Goal: Find specific page/section: Find specific page/section

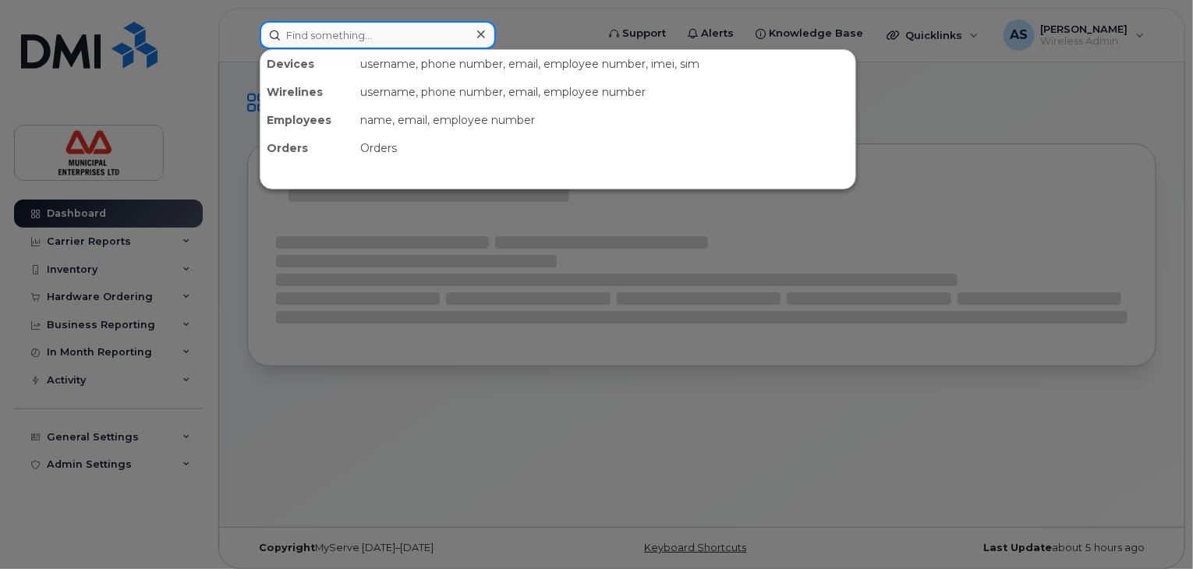
click at [433, 39] on input at bounding box center [378, 35] width 236 height 28
paste input "5062380770"
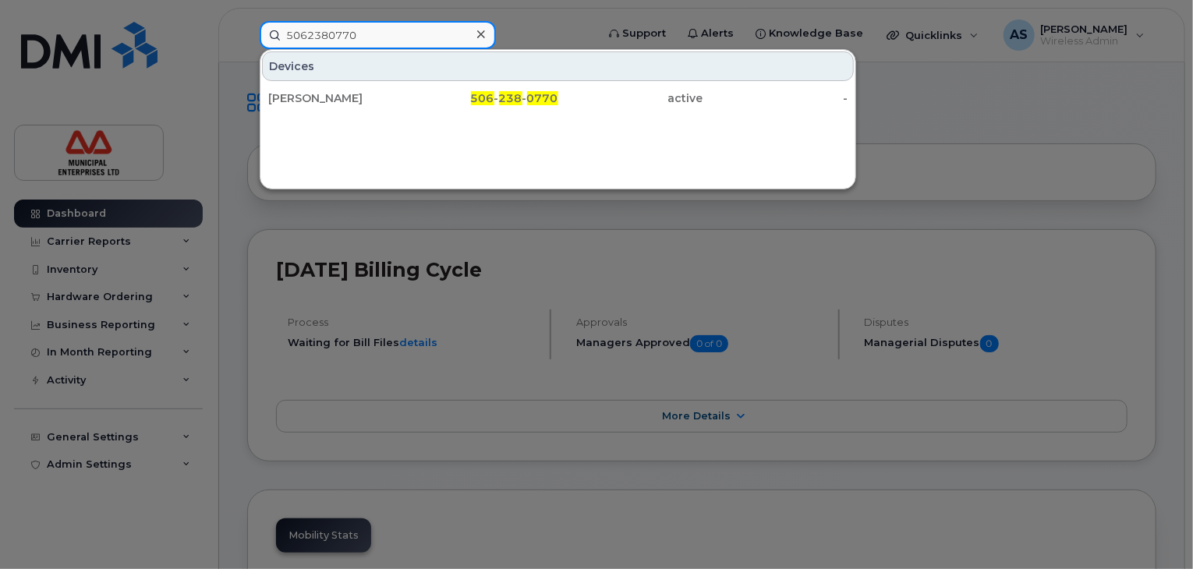
click at [321, 40] on input "5062380770" at bounding box center [378, 35] width 236 height 28
paste input "696184"
click at [306, 35] on input "5062696184" at bounding box center [378, 35] width 236 height 28
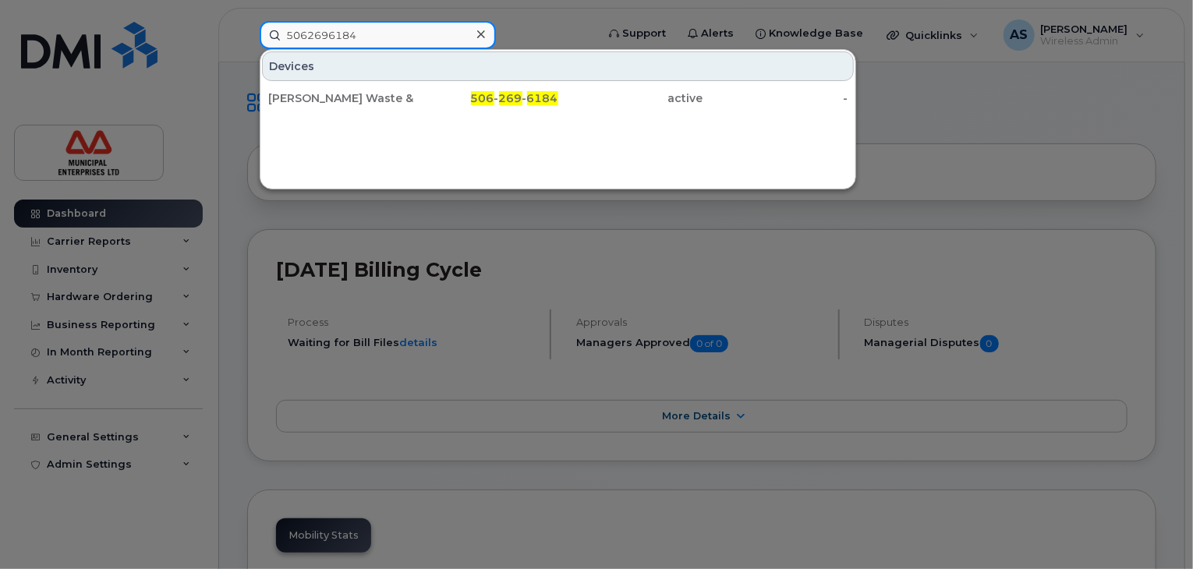
paste input "53"
click at [300, 29] on input "5062696534" at bounding box center [378, 35] width 236 height 28
paste input "7532"
click at [309, 39] on input "5062697532" at bounding box center [378, 35] width 236 height 28
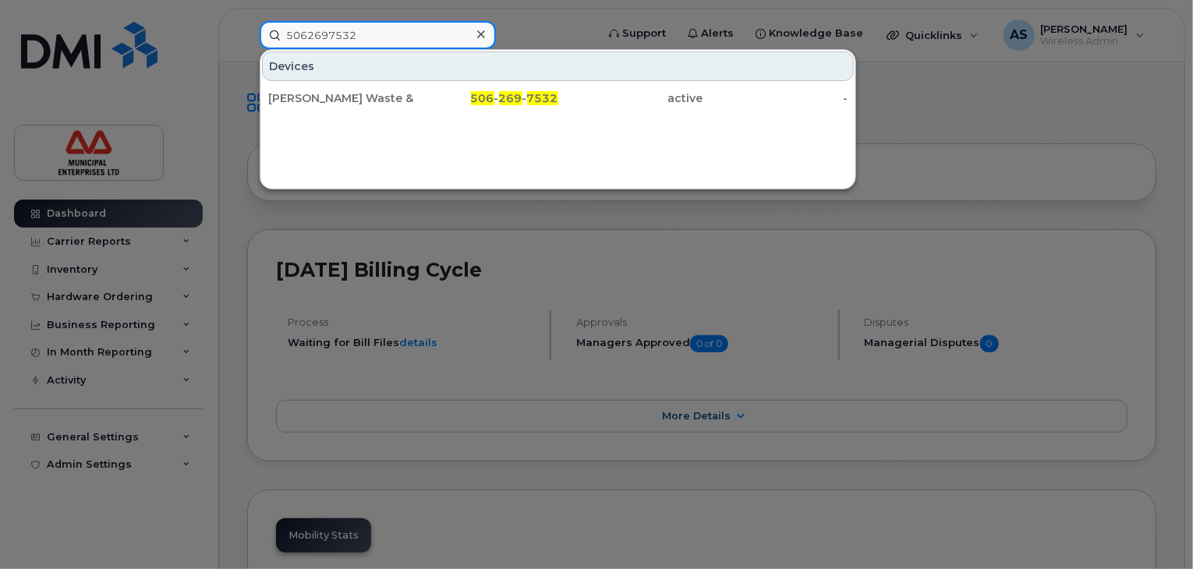
click at [309, 39] on input "5062697532" at bounding box center [378, 35] width 236 height 28
paste input "9369"
click at [334, 34] on input "5062699369" at bounding box center [378, 35] width 236 height 28
paste input "8868"
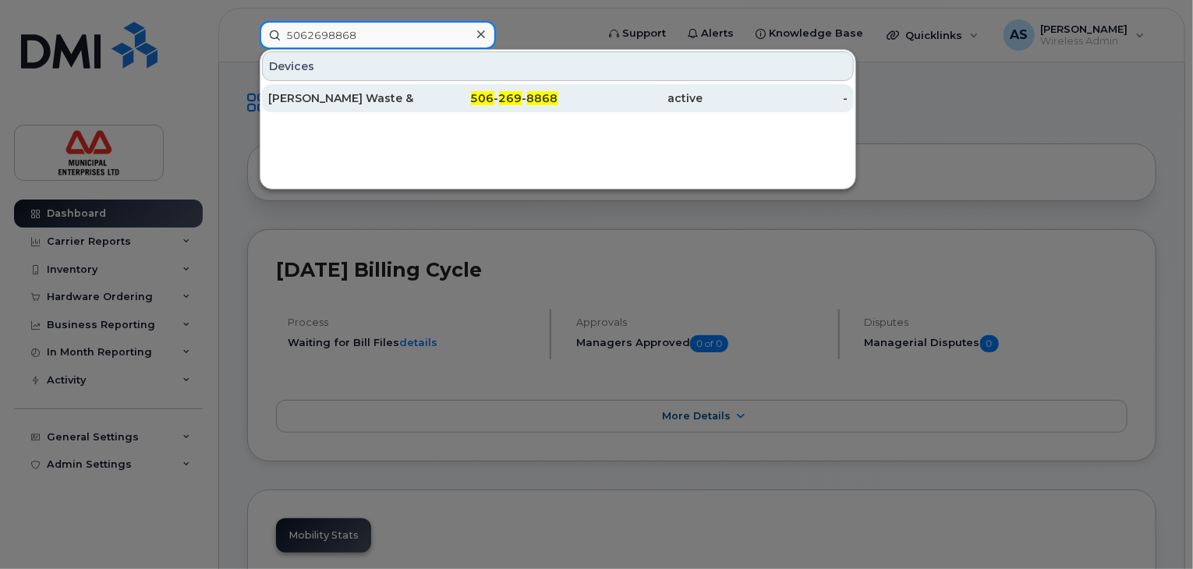
type input "5062698868"
click at [386, 104] on div "[PERSON_NAME] Waste & Recycling Sd7 -2" at bounding box center [340, 98] width 145 height 16
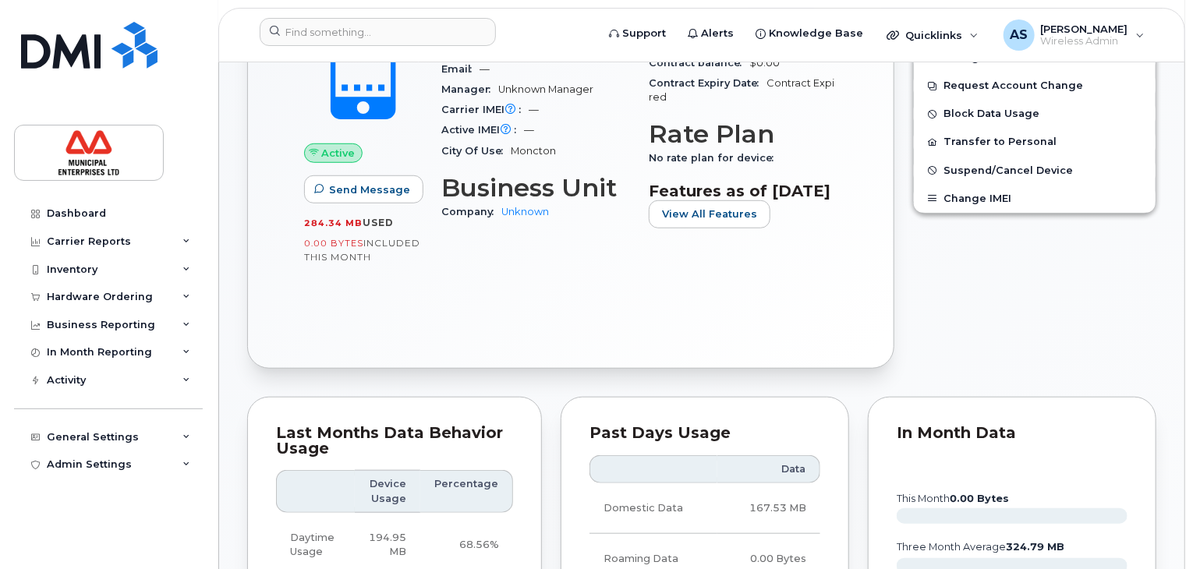
scroll to position [312, 0]
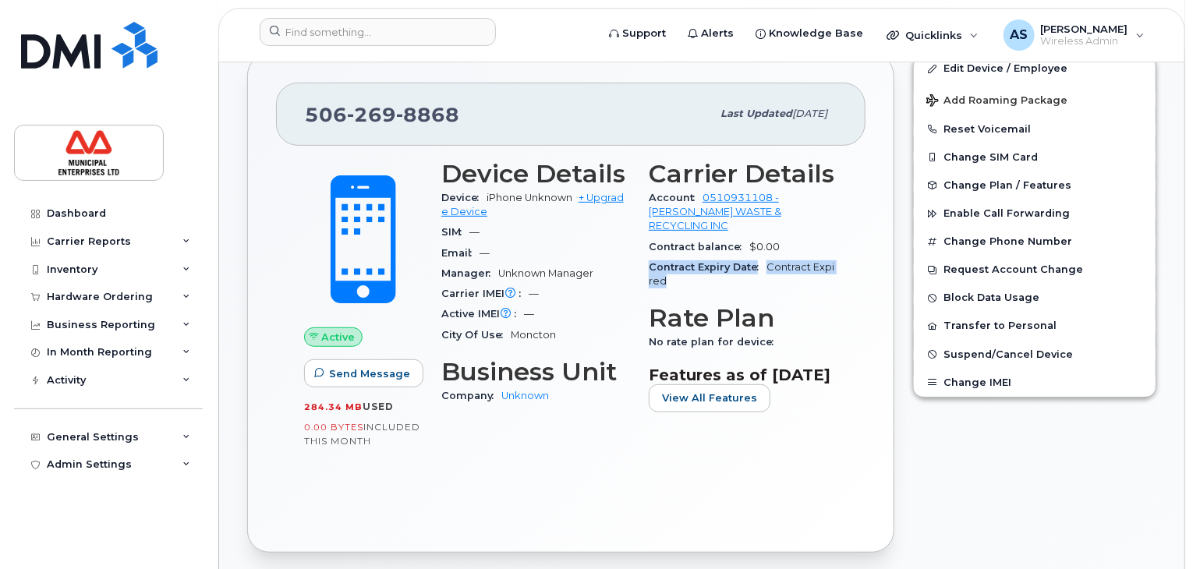
drag, startPoint x: 650, startPoint y: 249, endPoint x: 683, endPoint y: 268, distance: 38.1
click at [683, 268] on div "Contract Expiry Date Contract Expired" at bounding box center [743, 274] width 189 height 35
click at [755, 241] on span "$0.00" at bounding box center [764, 247] width 30 height 12
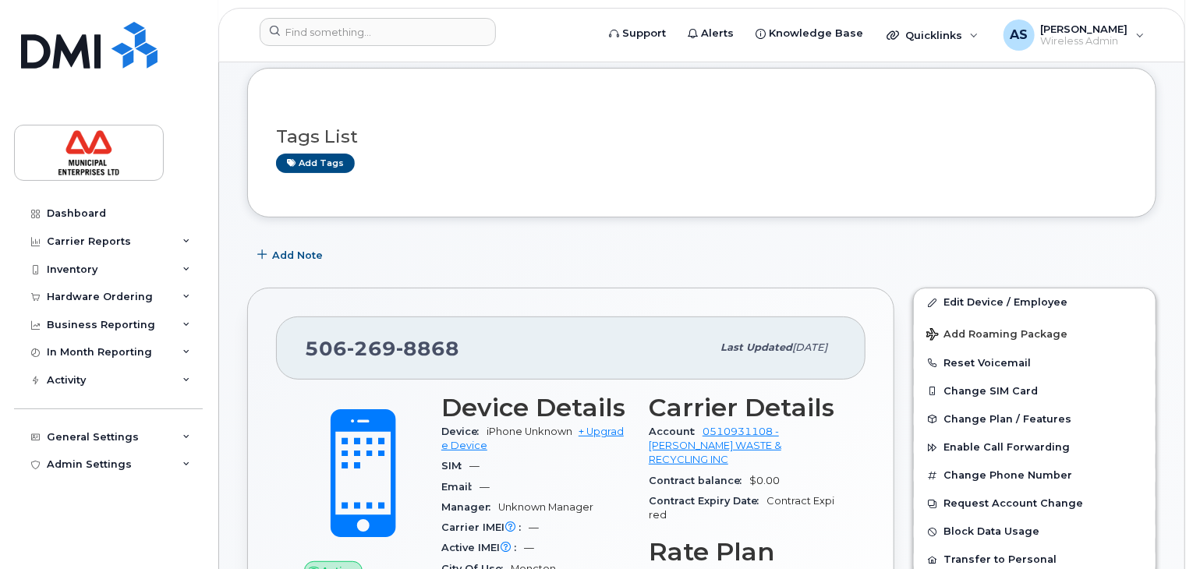
scroll to position [0, 0]
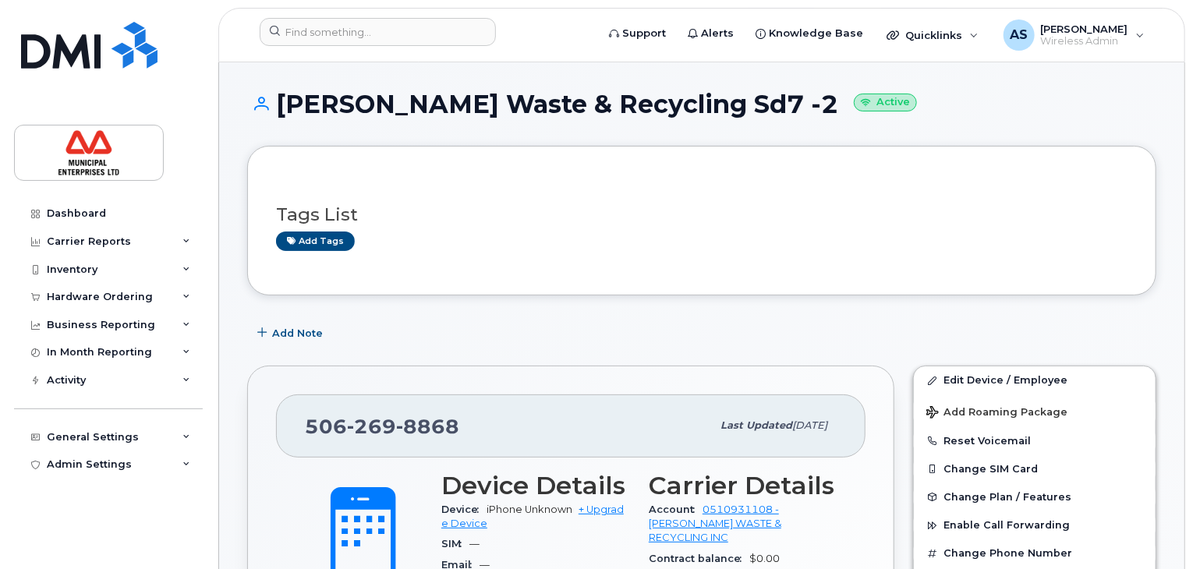
drag, startPoint x: 841, startPoint y: 423, endPoint x: 669, endPoint y: 423, distance: 172.3
click at [669, 423] on div "506 269 8868 Last updated Dec 29, 2023" at bounding box center [570, 425] width 589 height 62
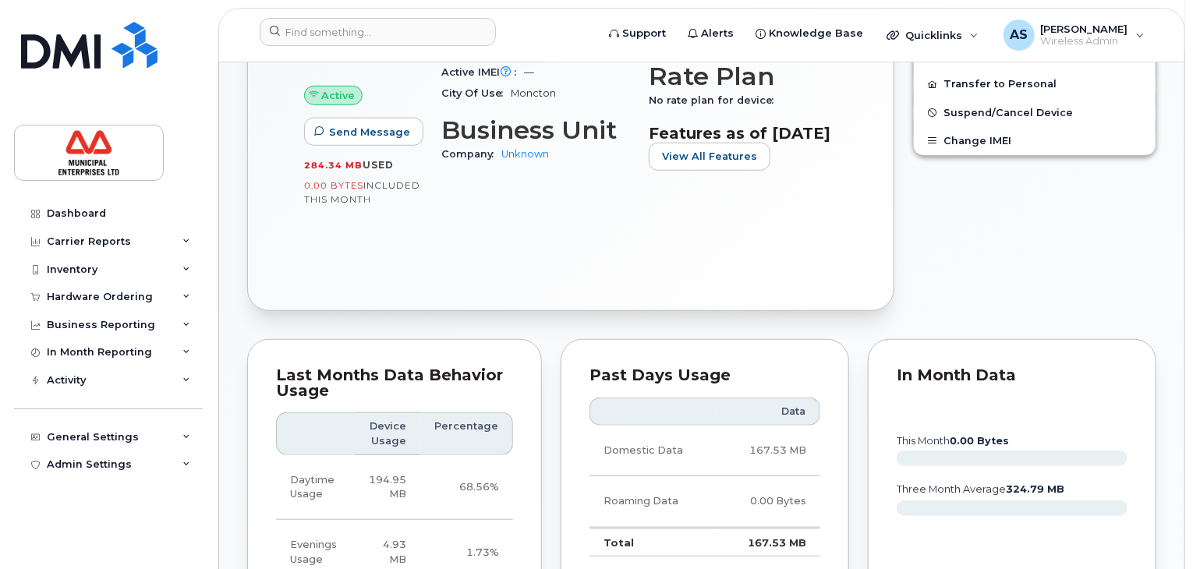
scroll to position [780, 0]
